Goal: Information Seeking & Learning: Find specific fact

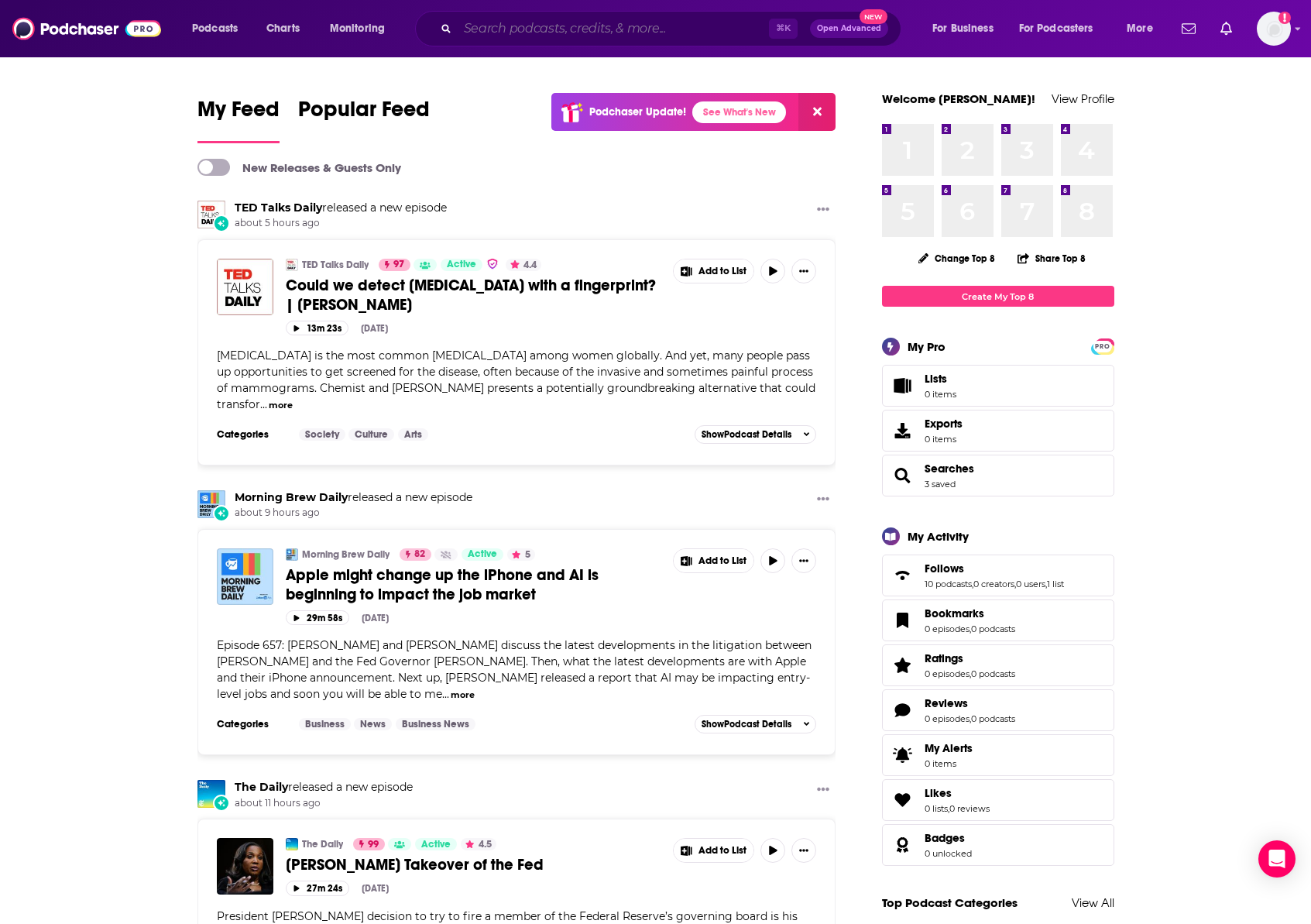
click at [487, 34] on input "Search podcasts, credits, & more..." at bounding box center [614, 28] width 312 height 24
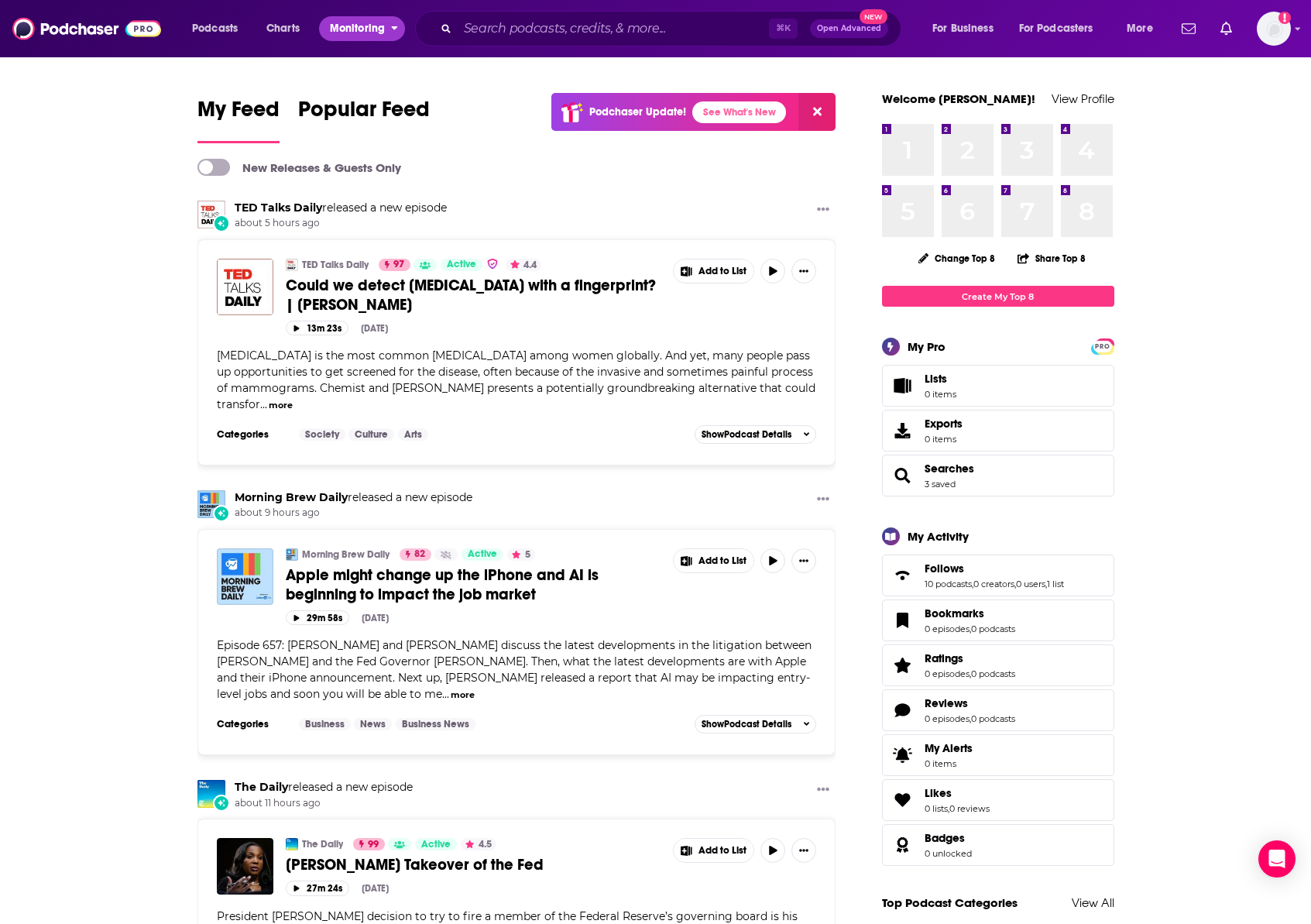
click at [355, 36] on span "Monitoring" at bounding box center [358, 28] width 55 height 22
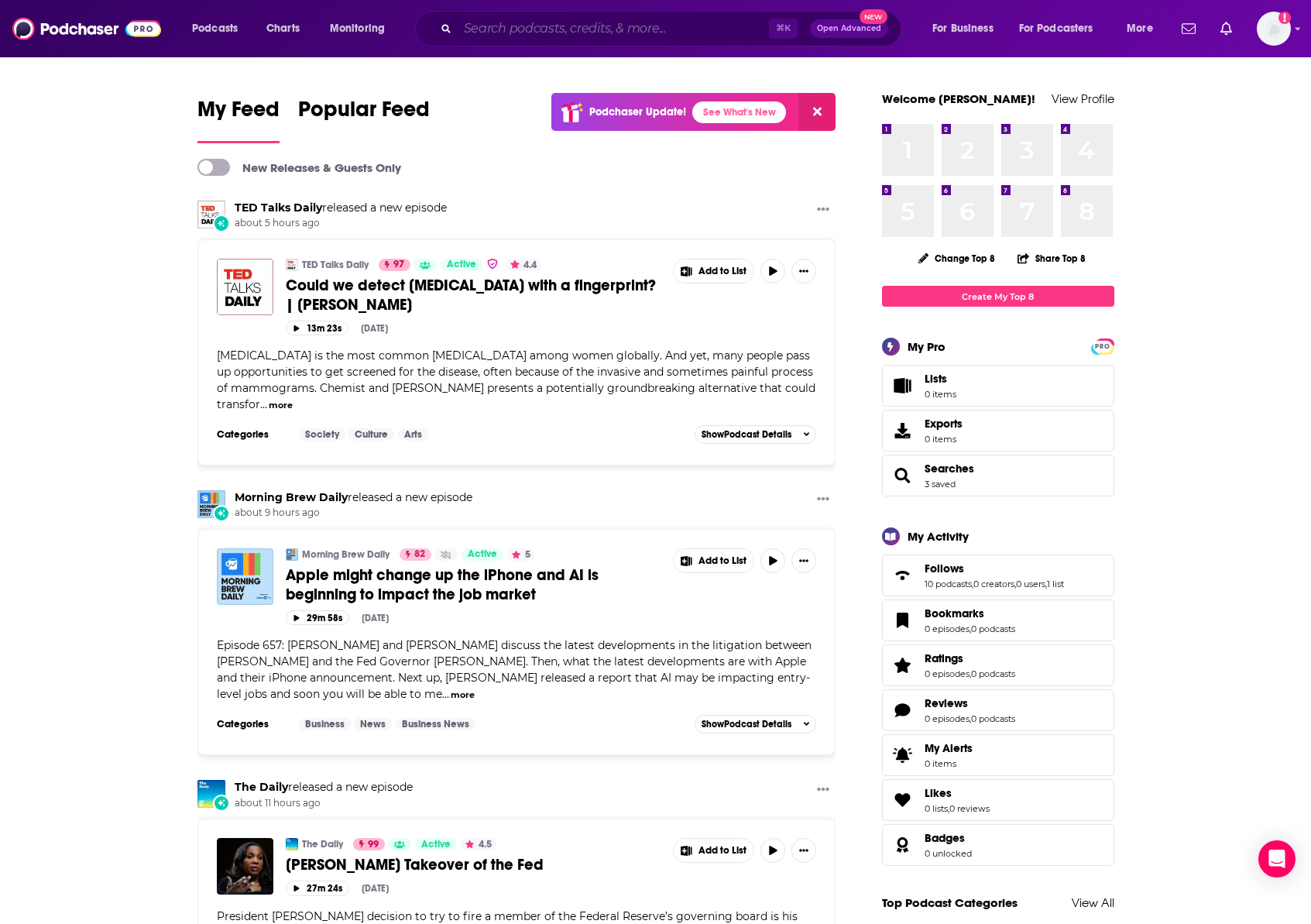
click at [542, 32] on input "Search podcasts, credits, & more..." at bounding box center [614, 28] width 312 height 24
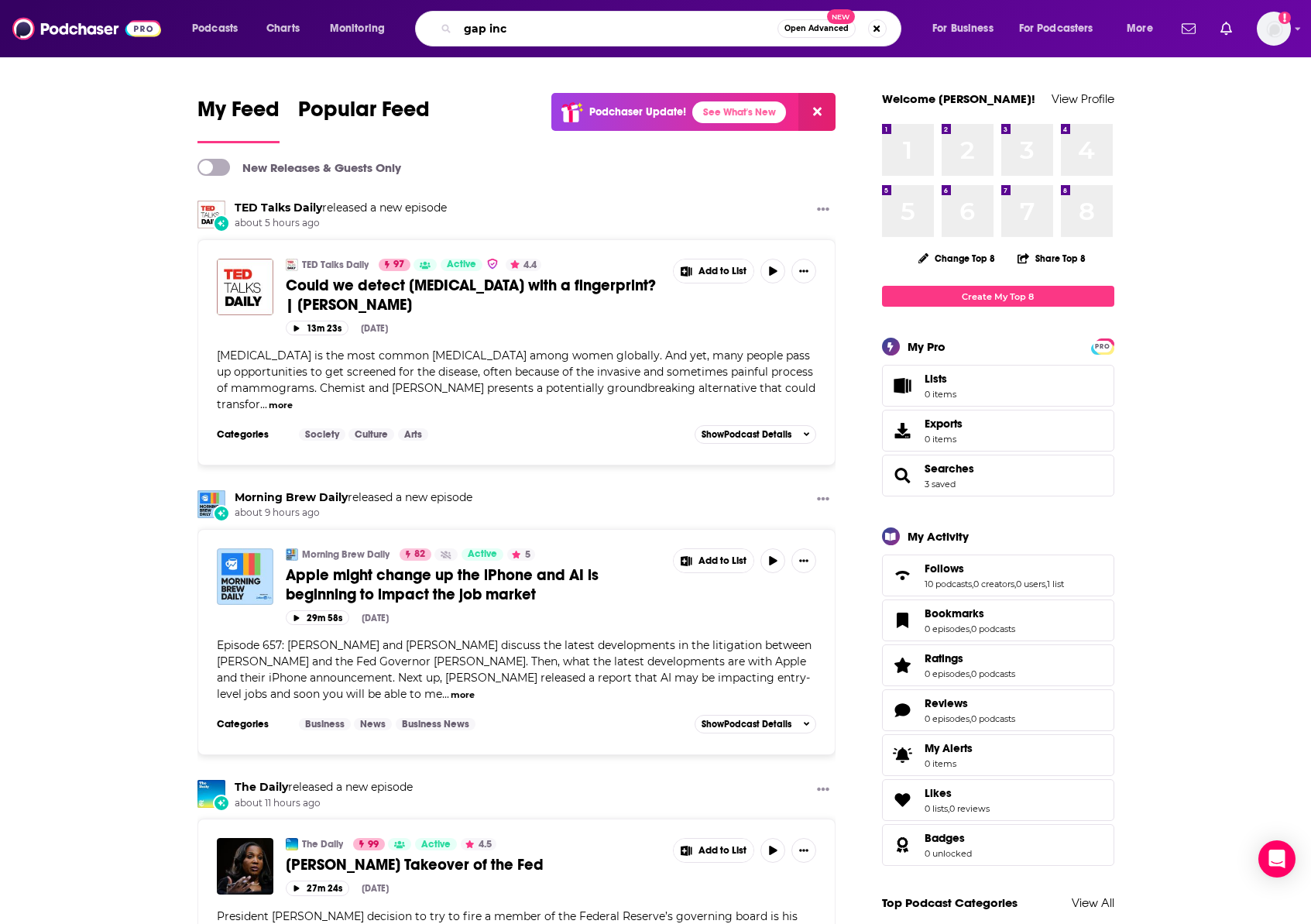
type input "gap inc"
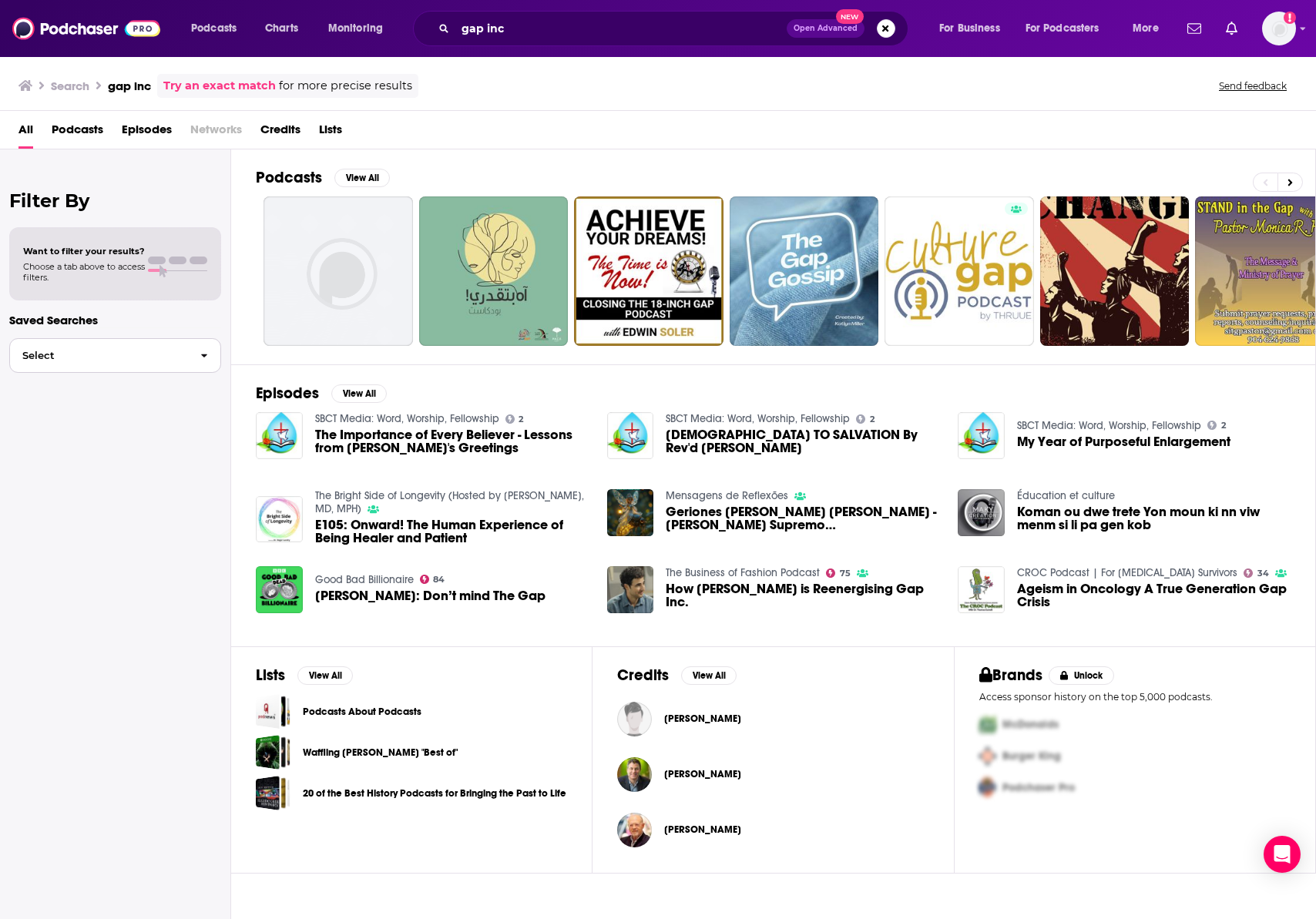
click at [134, 369] on button "Select" at bounding box center [115, 355] width 212 height 35
click at [82, 130] on span "Podcasts" at bounding box center [77, 132] width 51 height 32
